Goal: Navigation & Orientation: Find specific page/section

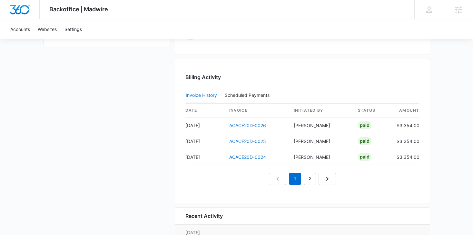
scroll to position [636, 0]
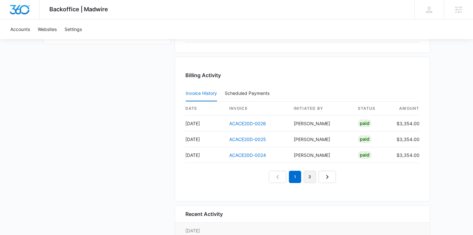
click at [310, 171] on link "2" at bounding box center [310, 176] width 12 height 12
click at [319, 180] on link "3" at bounding box center [317, 176] width 12 height 12
click at [321, 180] on link "4" at bounding box center [324, 176] width 12 height 12
click at [333, 179] on link "5" at bounding box center [332, 176] width 12 height 12
click at [340, 180] on link "6" at bounding box center [339, 176] width 12 height 12
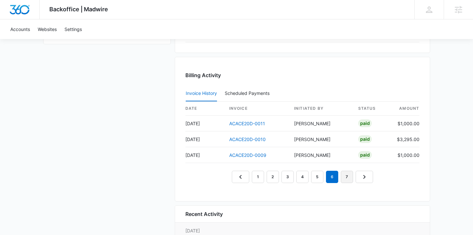
click at [349, 179] on link "7" at bounding box center [347, 176] width 12 height 12
click at [353, 179] on link "8" at bounding box center [354, 176] width 12 height 12
click at [353, 173] on link "9" at bounding box center [354, 176] width 12 height 12
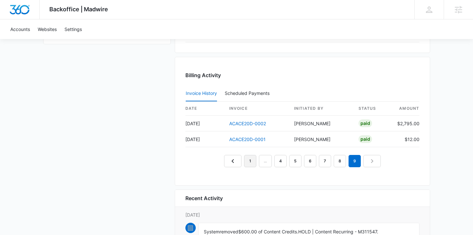
click at [252, 162] on link "1" at bounding box center [250, 161] width 12 height 12
